Goal: Task Accomplishment & Management: Use online tool/utility

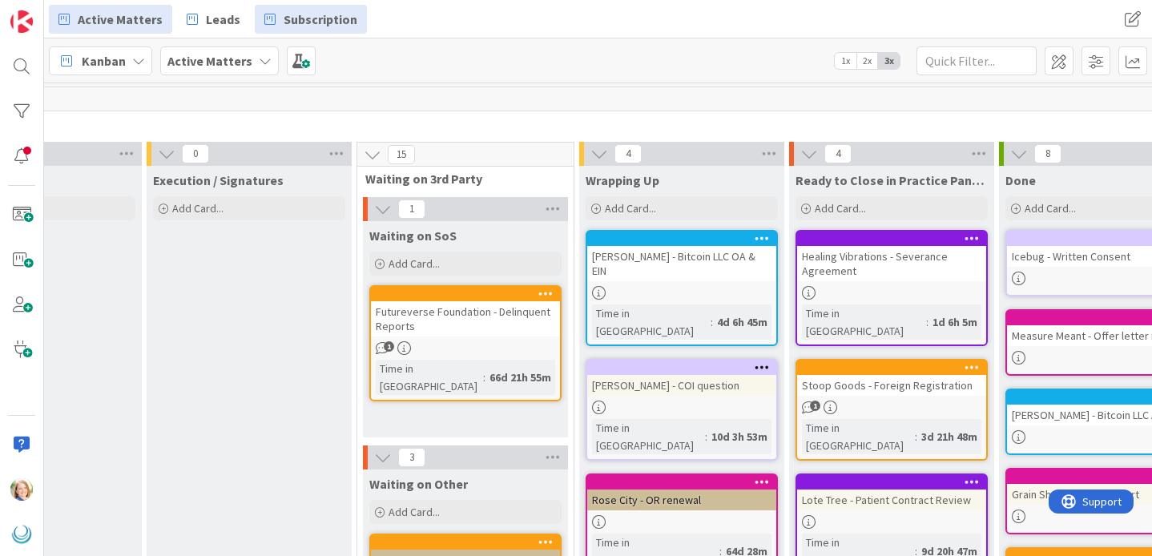
scroll to position [0, 1590]
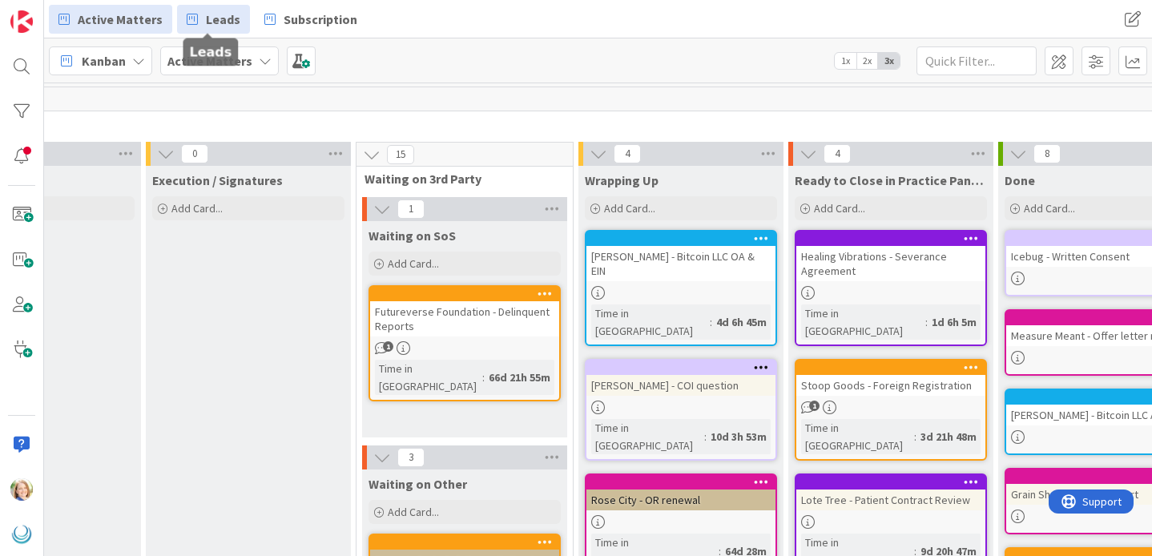
click at [209, 18] on span "Leads" at bounding box center [223, 19] width 34 height 19
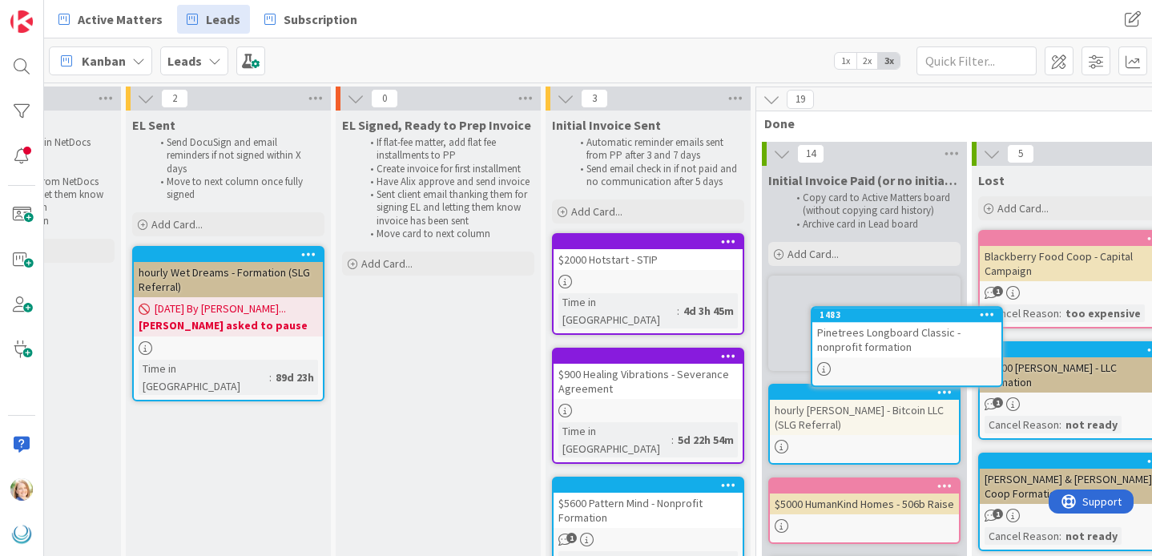
scroll to position [0, 1410]
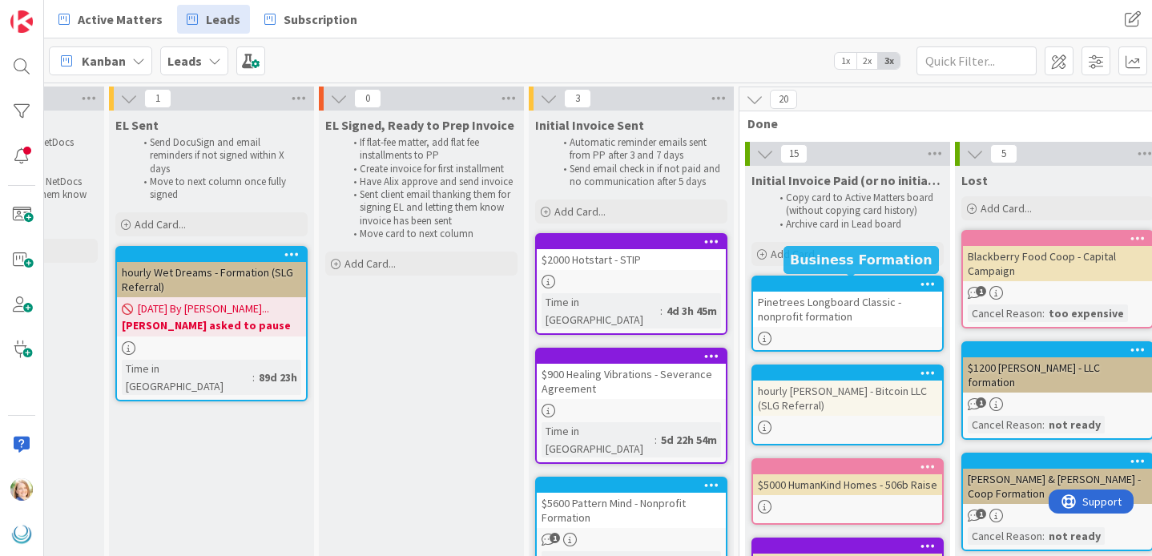
click at [824, 286] on div at bounding box center [852, 284] width 182 height 11
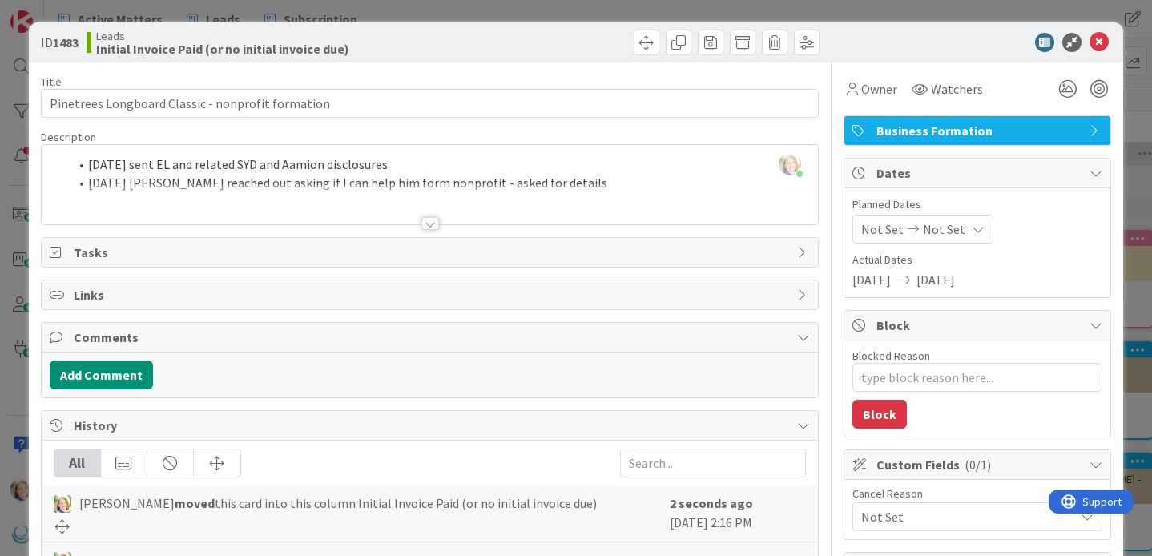
click at [87, 163] on div "[PERSON_NAME] just joined [DATE] sent EL and related [PERSON_NAME] and [PERSON_…" at bounding box center [430, 184] width 777 height 79
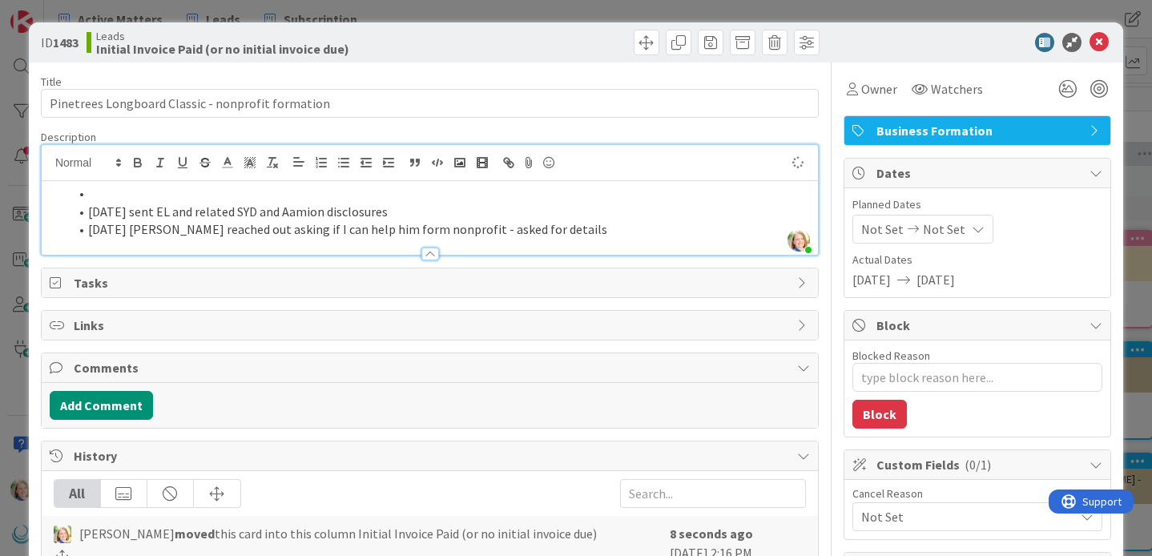
type textarea "x"
click at [1101, 43] on icon at bounding box center [1099, 42] width 19 height 19
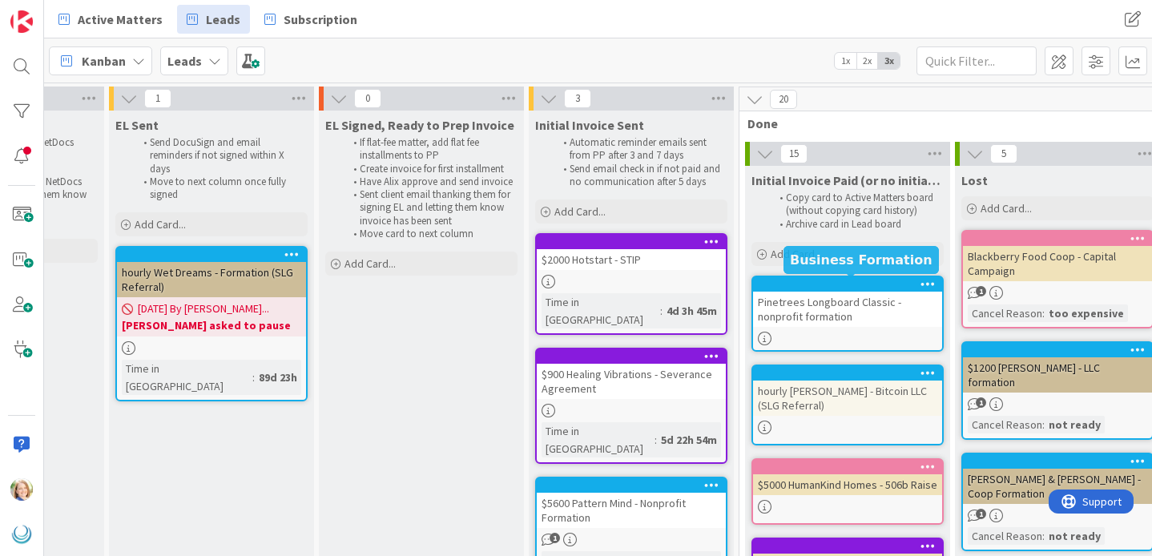
click at [818, 285] on div at bounding box center [852, 284] width 182 height 11
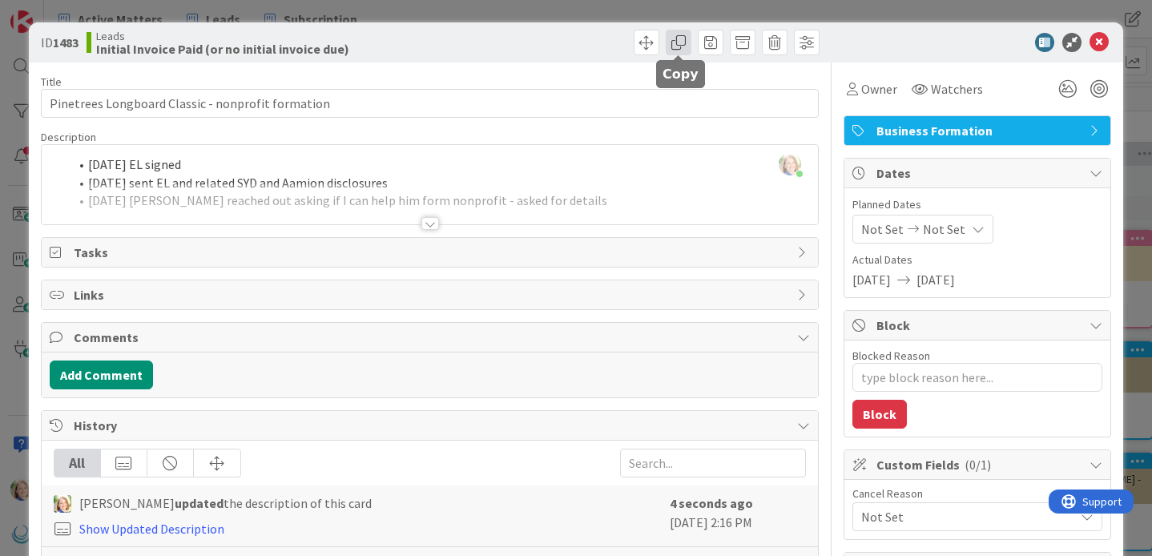
click at [672, 46] on span at bounding box center [679, 43] width 26 height 26
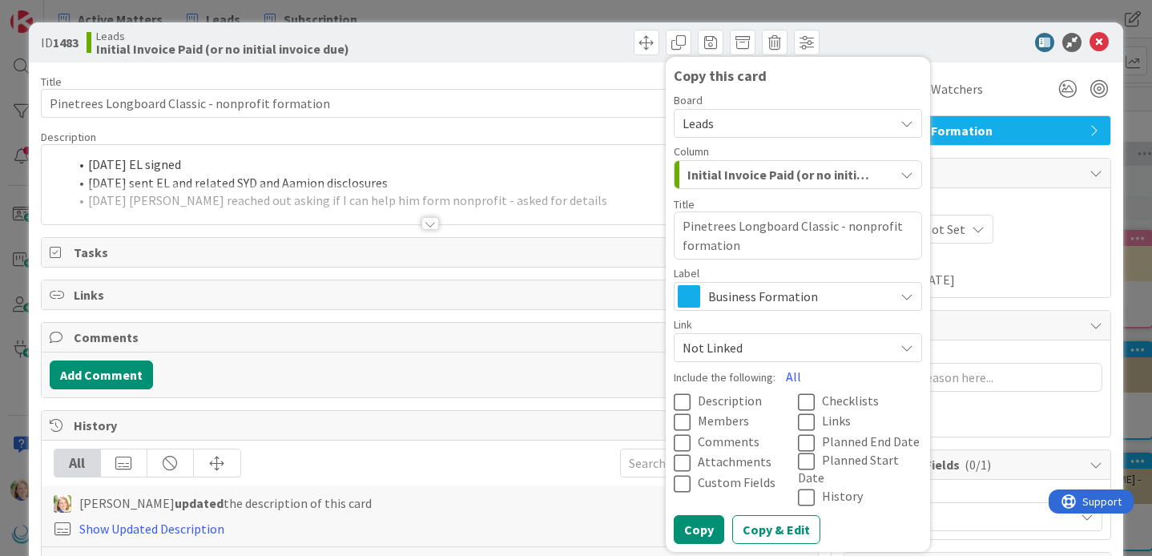
click at [732, 123] on span "Leads" at bounding box center [785, 123] width 204 height 22
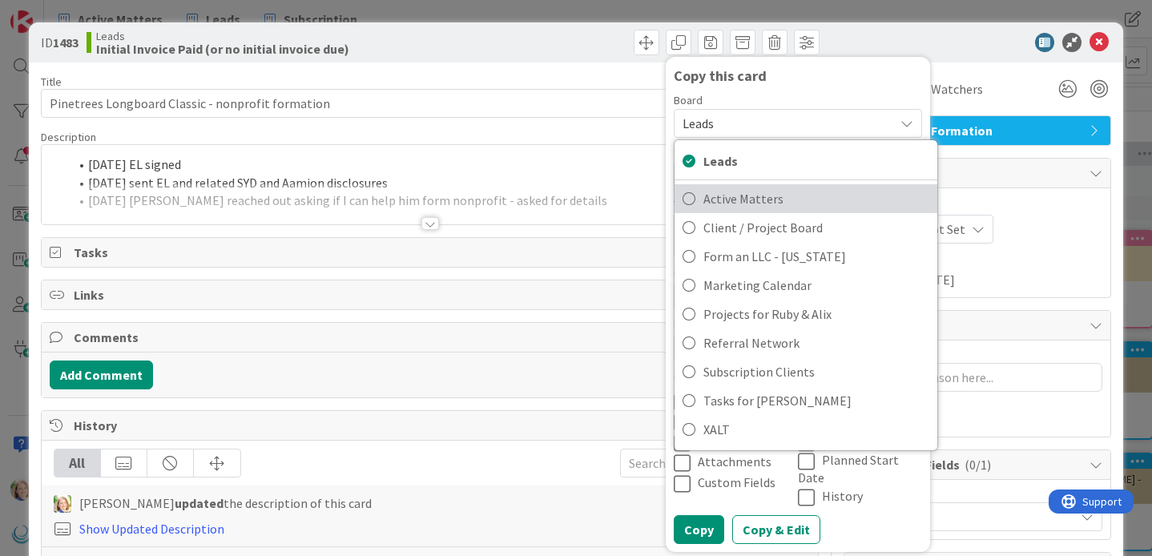
click at [731, 196] on span "Active Matters" at bounding box center [817, 199] width 226 height 24
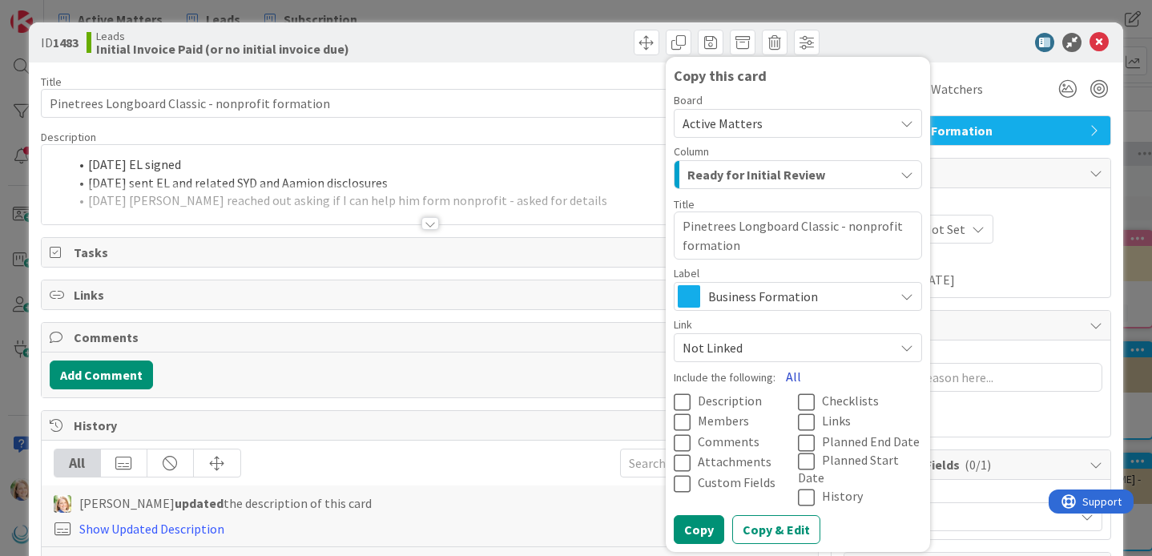
click at [788, 369] on button "All" at bounding box center [794, 376] width 36 height 29
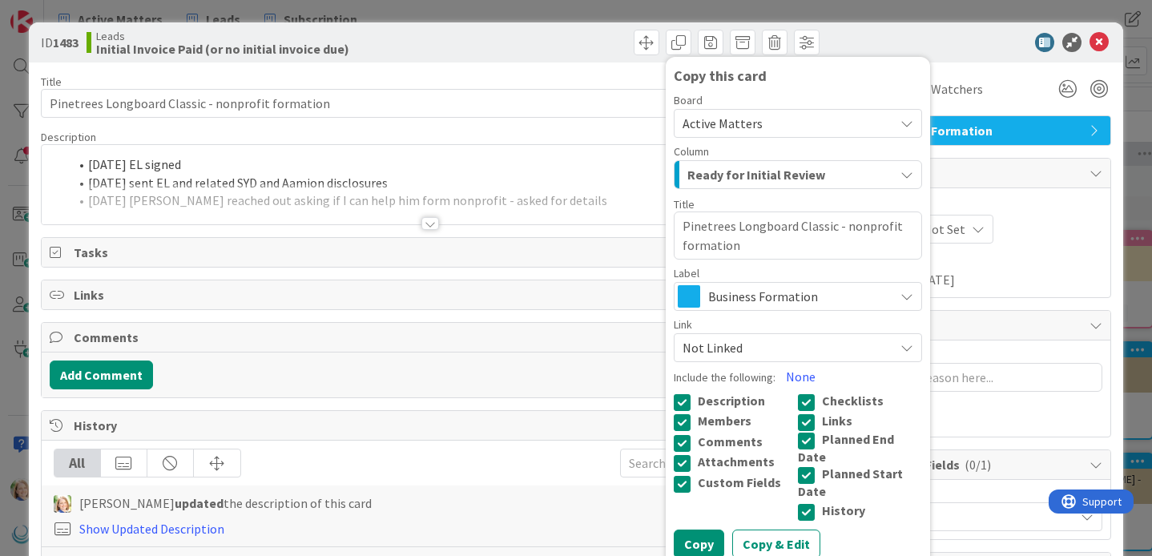
click at [809, 502] on icon at bounding box center [810, 511] width 24 height 19
click at [697, 530] on button "Copy" at bounding box center [699, 544] width 50 height 29
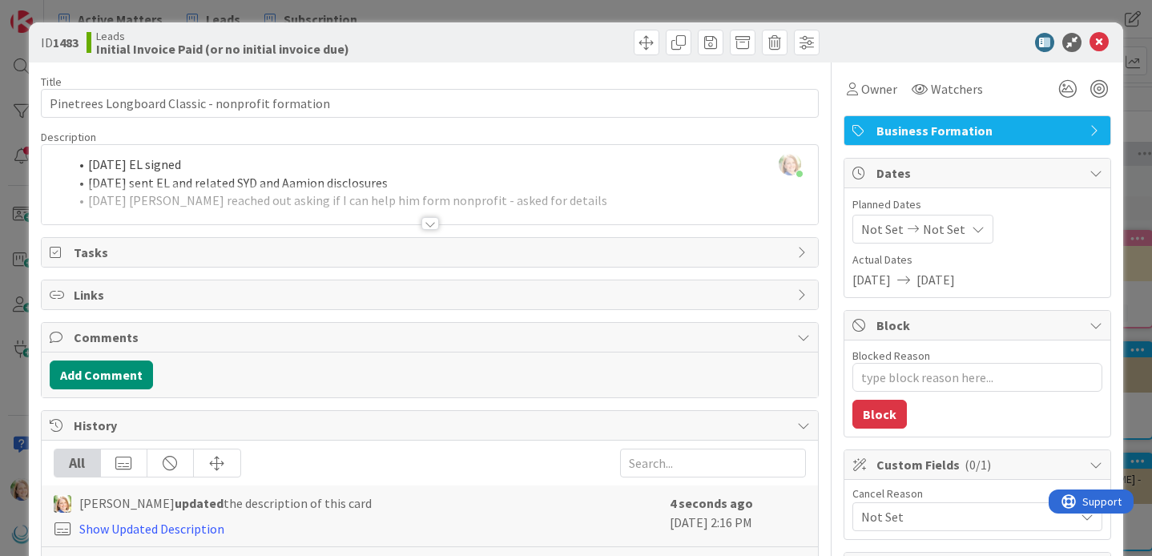
type textarea "x"
click at [1097, 38] on icon at bounding box center [1099, 42] width 19 height 19
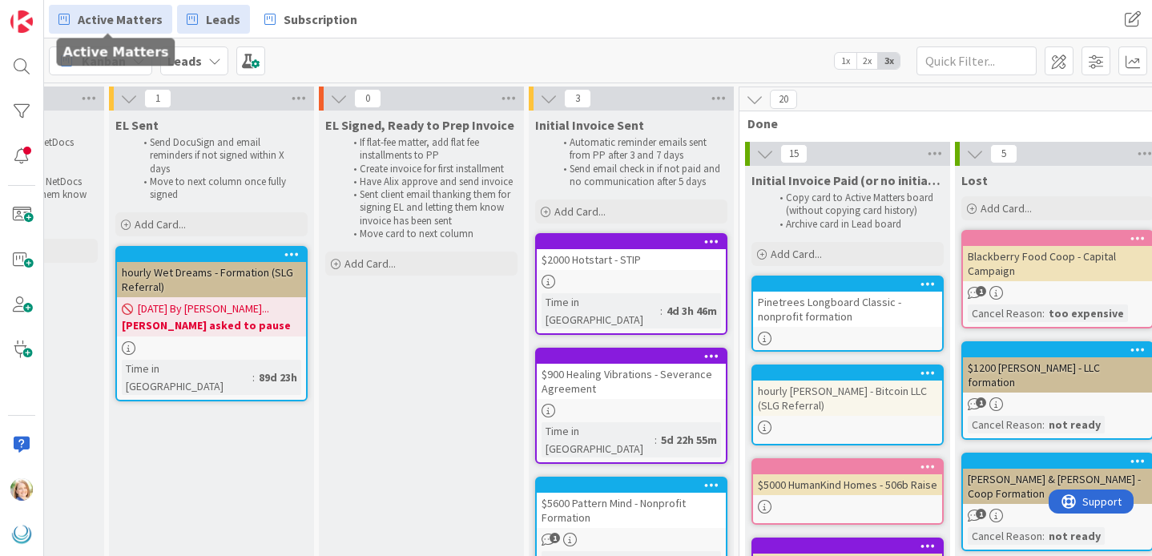
click at [130, 20] on span "Active Matters" at bounding box center [120, 19] width 85 height 19
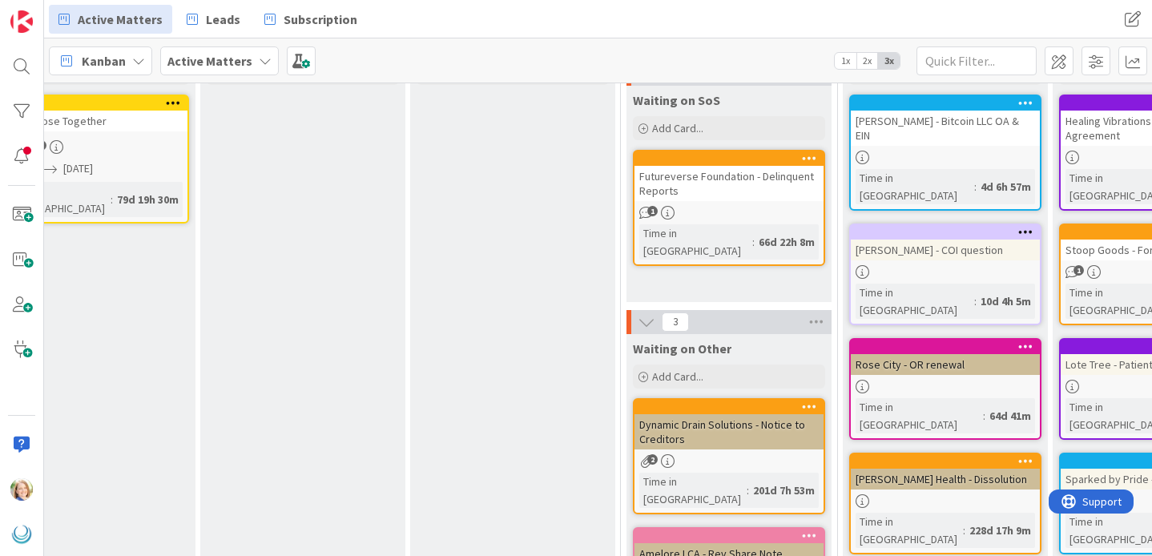
scroll to position [117, 1326]
